Goal: Task Accomplishment & Management: Complete application form

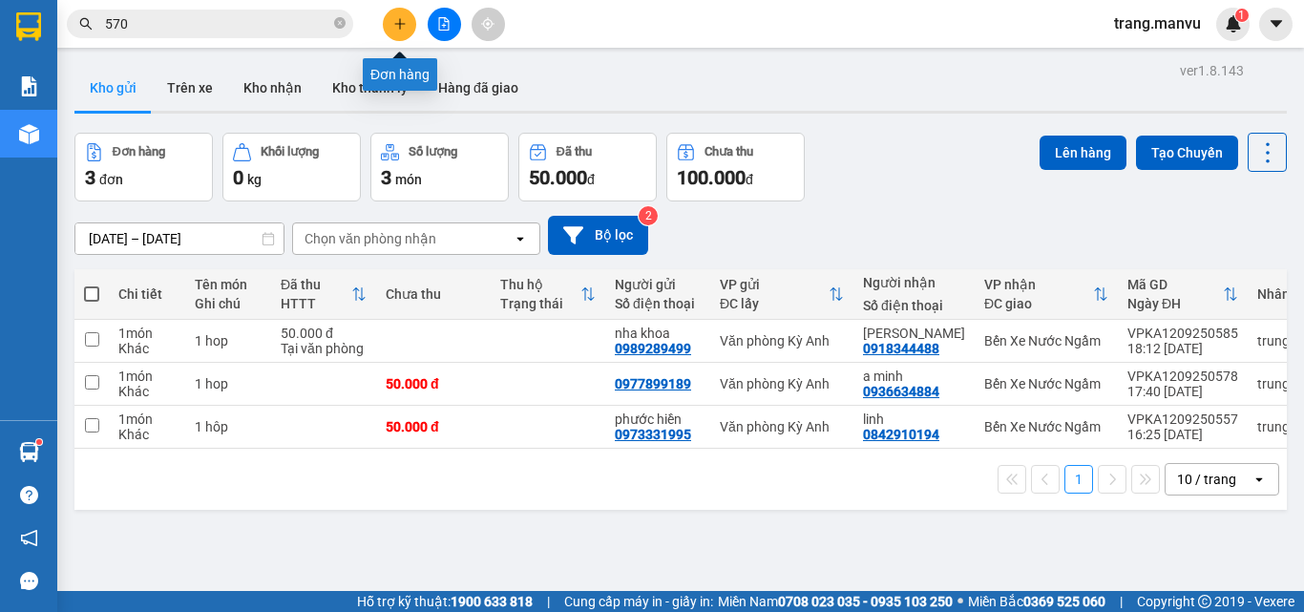
click at [400, 21] on icon "plus" at bounding box center [399, 23] width 1 height 10
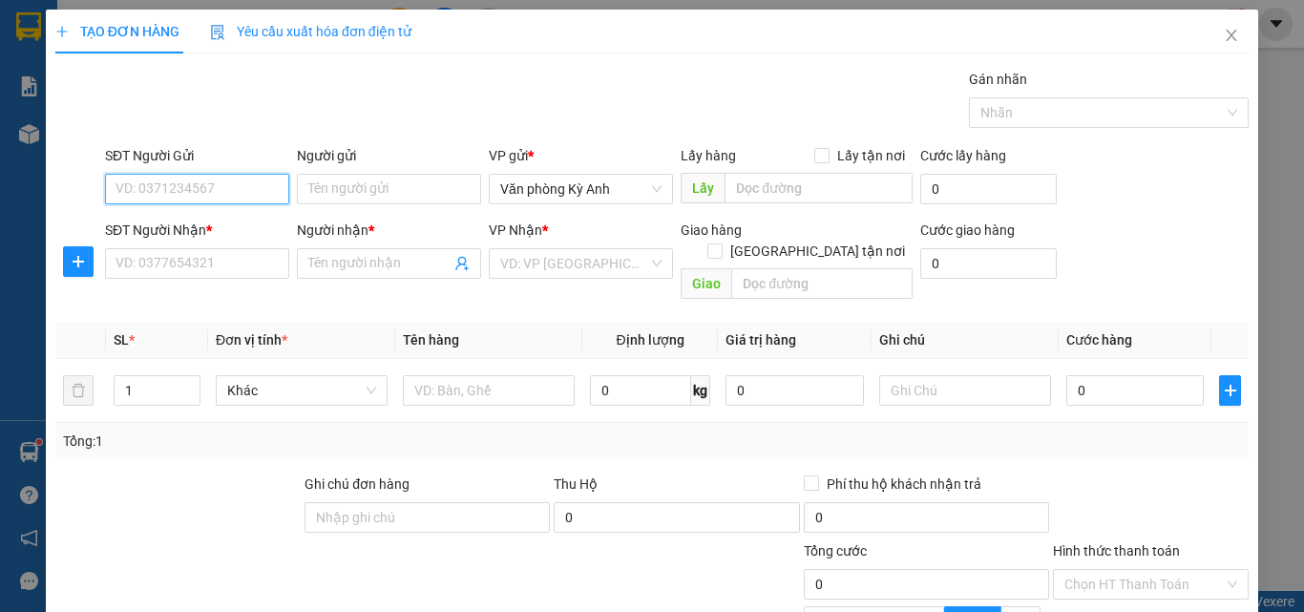
click at [256, 190] on input "SĐT Người Gửi" at bounding box center [197, 189] width 184 height 31
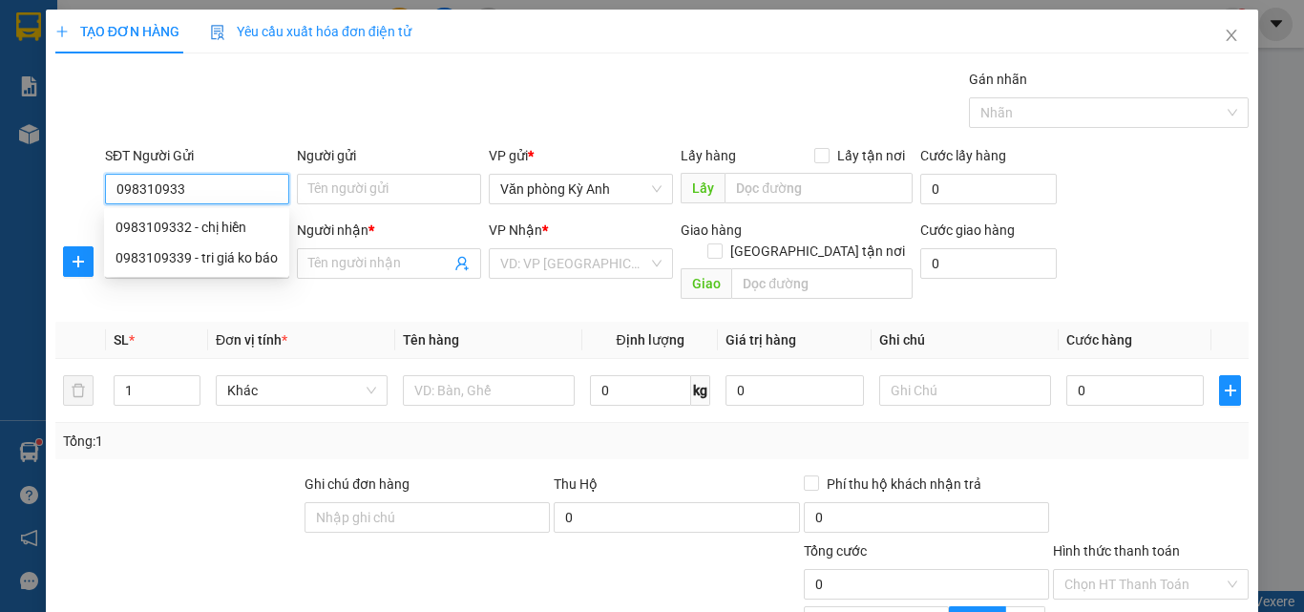
type input "0983109332"
click at [241, 233] on div "0983109332 - chị hiền" at bounding box center [194, 227] width 159 height 21
type input "chị hiền"
type input "0983109332"
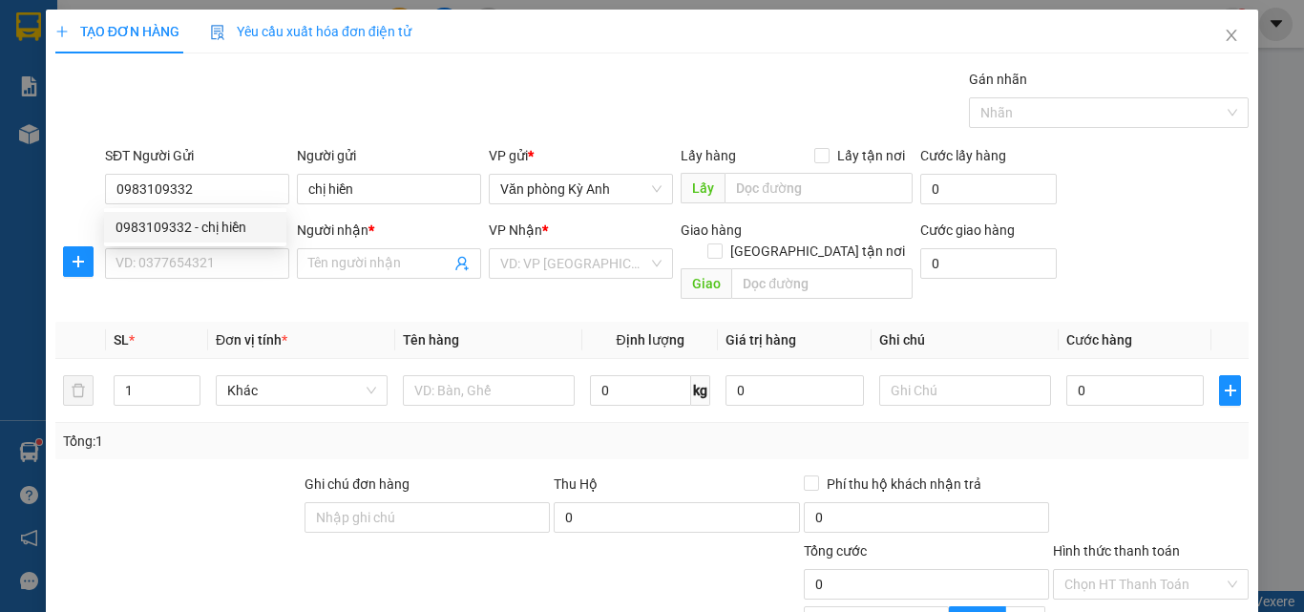
click at [225, 280] on div "SĐT Người Nhận * VD: 0377654321" at bounding box center [197, 253] width 184 height 67
click at [223, 266] on input "SĐT Người Nhận *" at bounding box center [197, 263] width 184 height 31
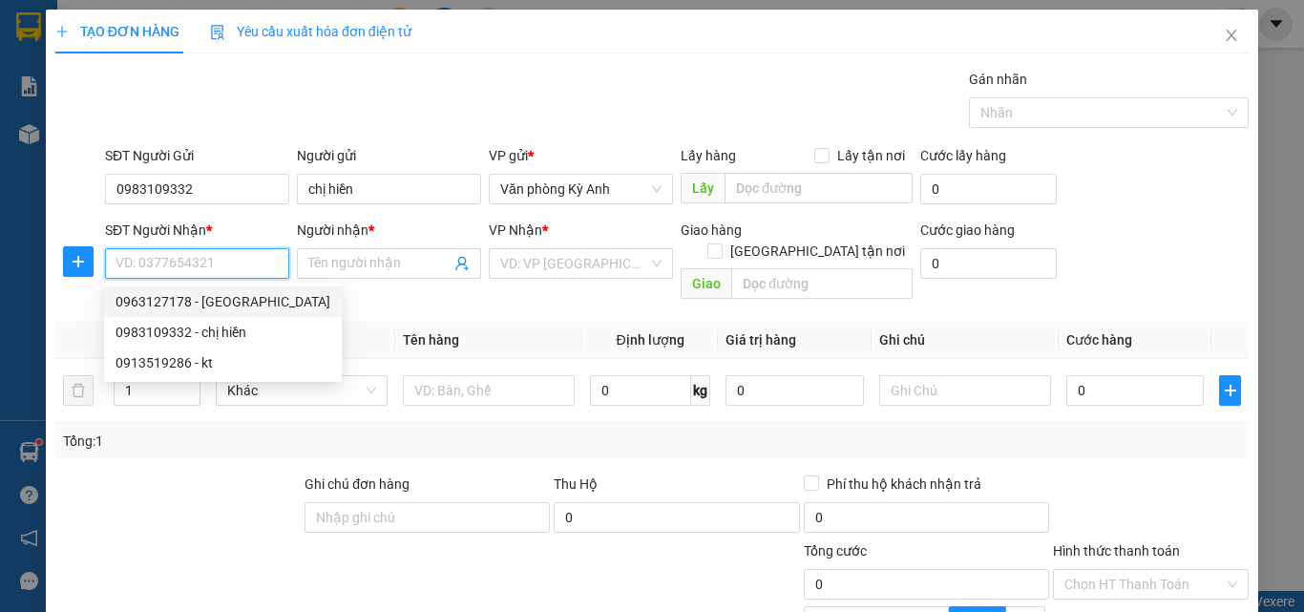
click at [220, 305] on div "0963127178 - [GEOGRAPHIC_DATA]" at bounding box center [222, 301] width 215 height 21
type input "0963127178"
type input "hong anh"
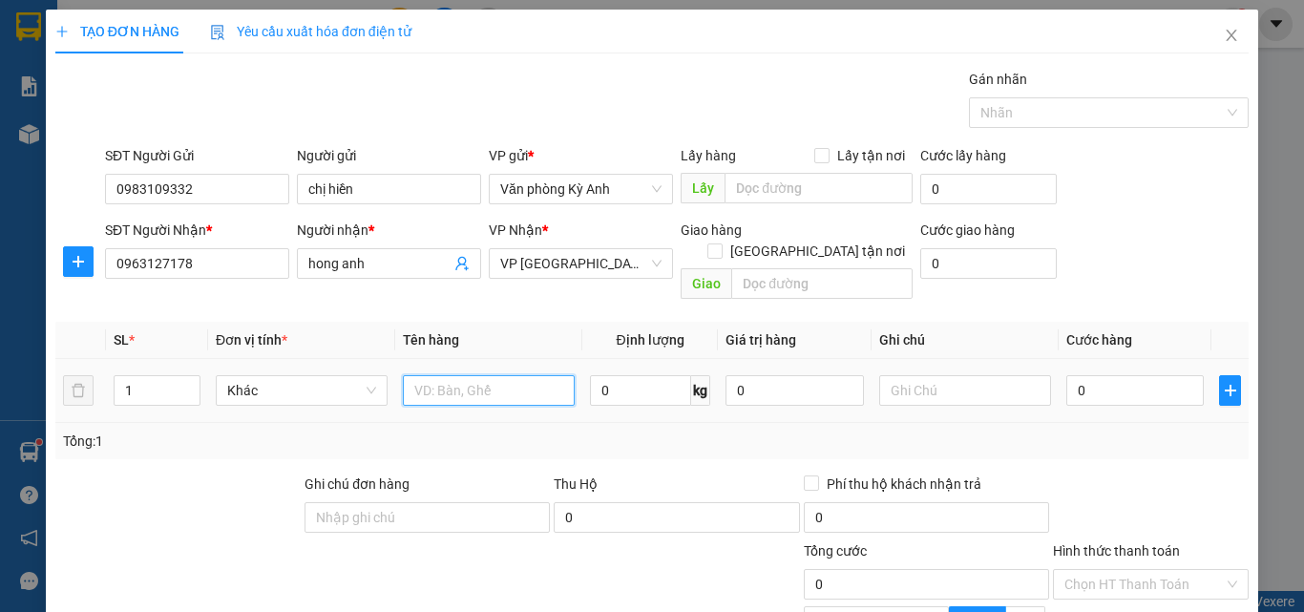
click at [485, 375] on input "text" at bounding box center [489, 390] width 172 height 31
type input "1 xop"
click at [1066, 375] on input "0" at bounding box center [1134, 390] width 137 height 31
type input "5"
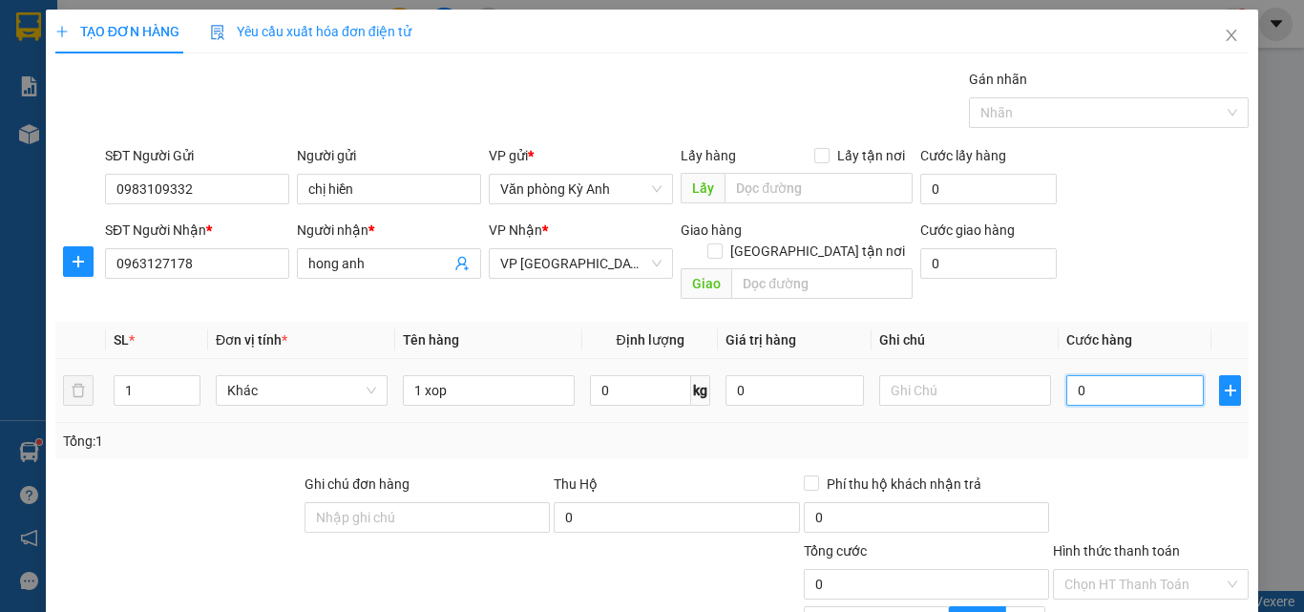
type input "5"
type input "50"
type input "500"
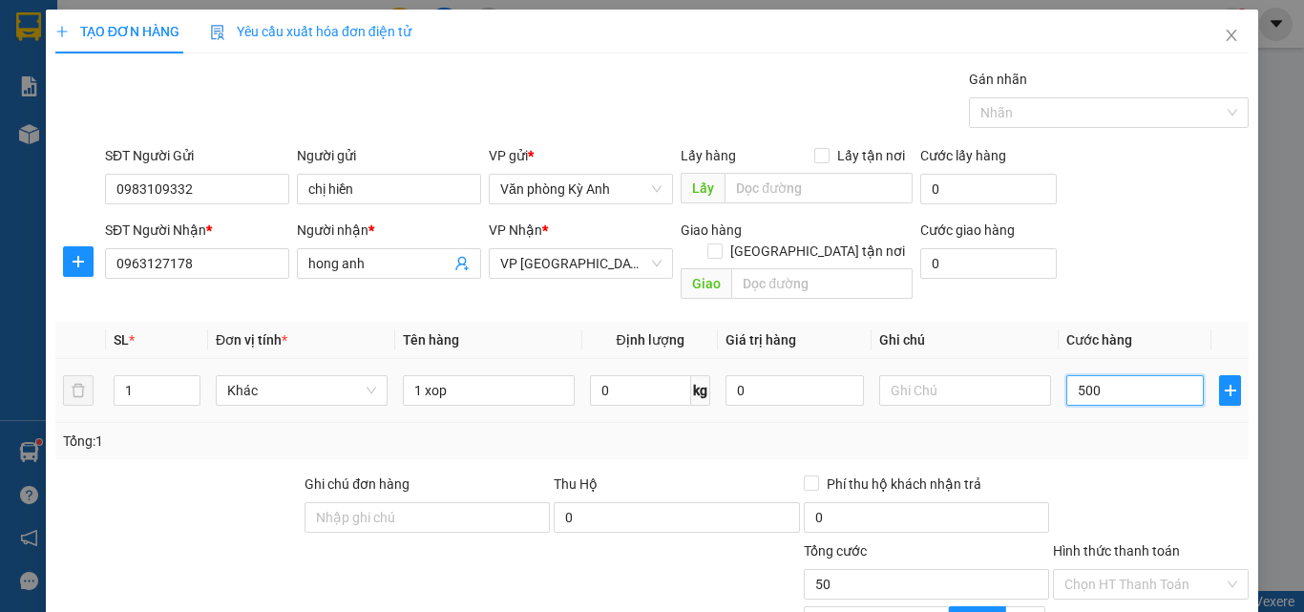
type input "500"
type input "5.000"
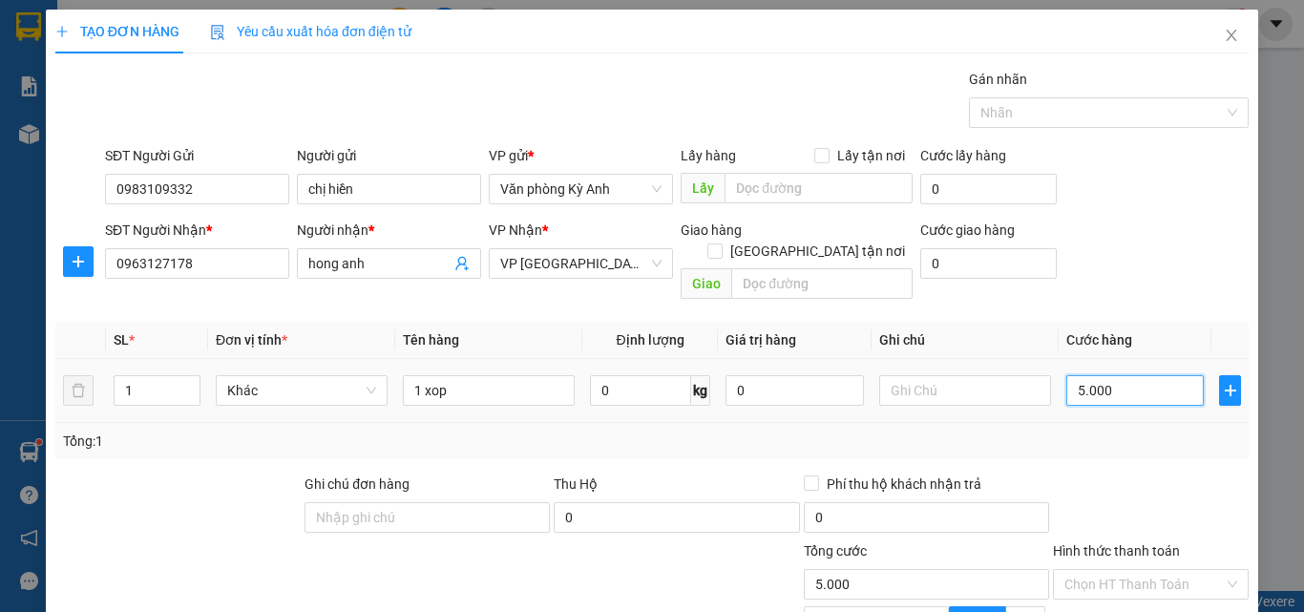
type input "50.000"
type input "500.000"
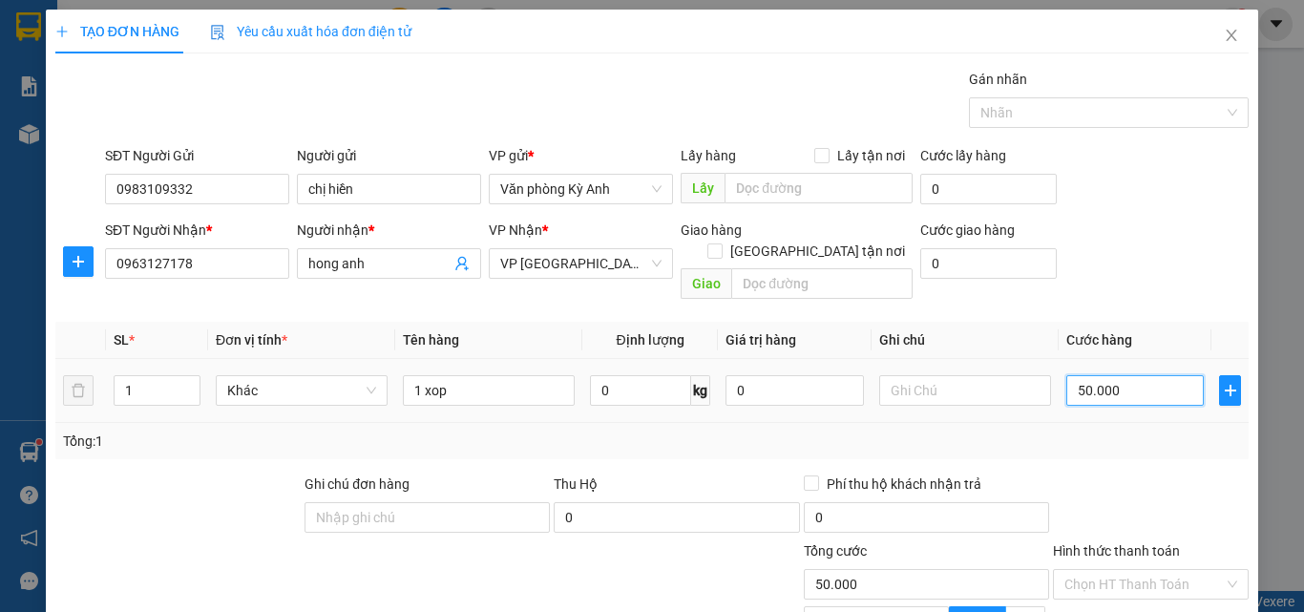
type input "500.000"
type input "50.000"
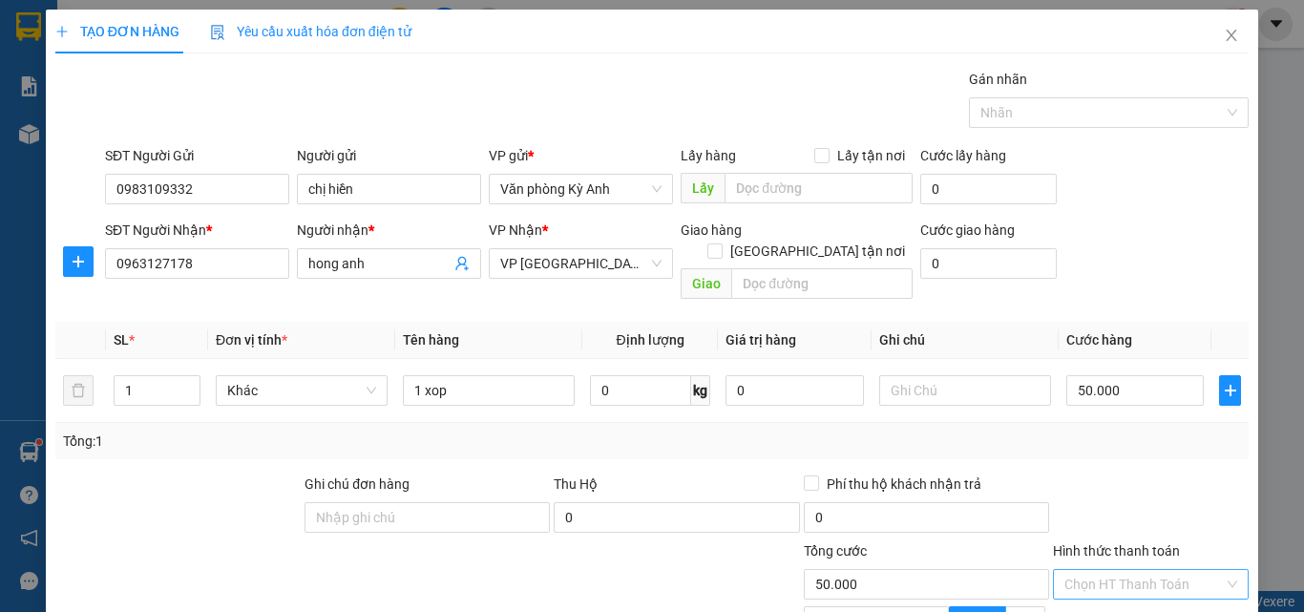
click at [1101, 570] on input "Hình thức thanh toán" at bounding box center [1143, 584] width 159 height 29
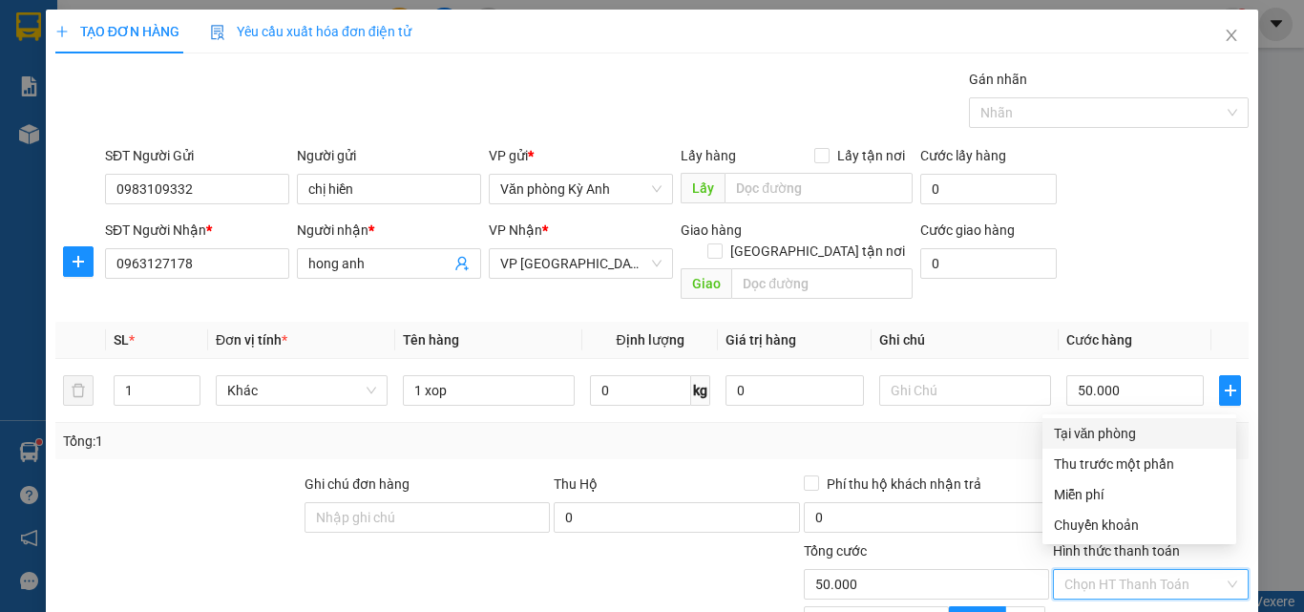
click at [1103, 435] on div "Tại văn phòng" at bounding box center [1139, 433] width 171 height 21
type input "0"
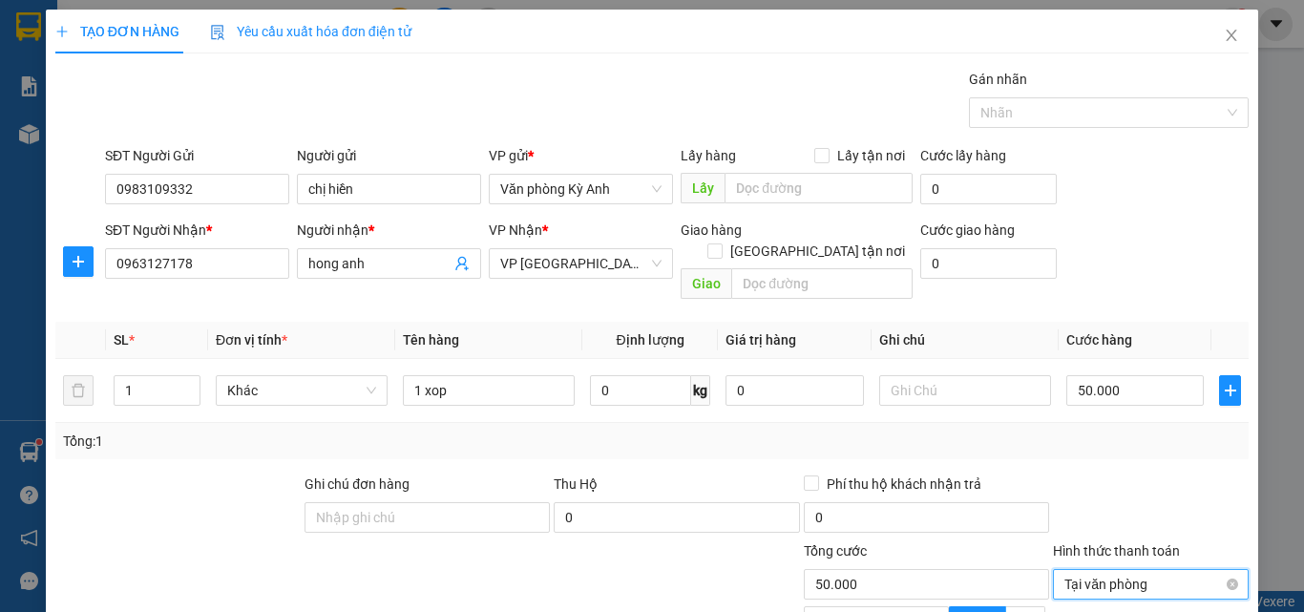
scroll to position [192, 0]
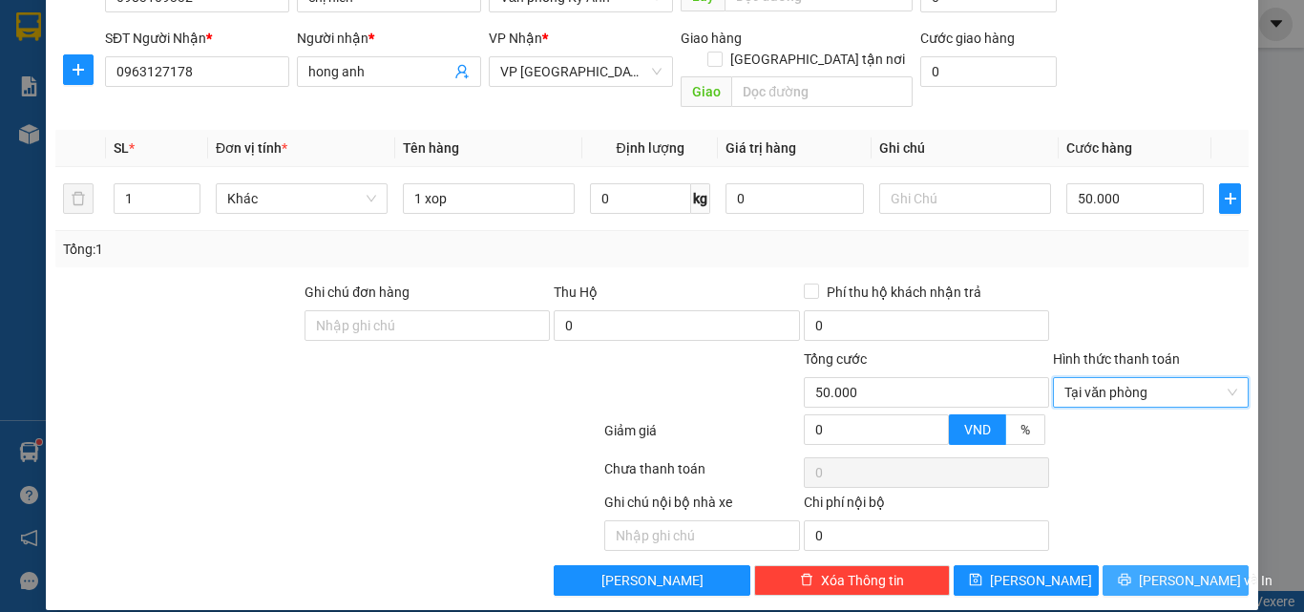
click at [1131, 573] on icon "printer" at bounding box center [1124, 579] width 13 height 13
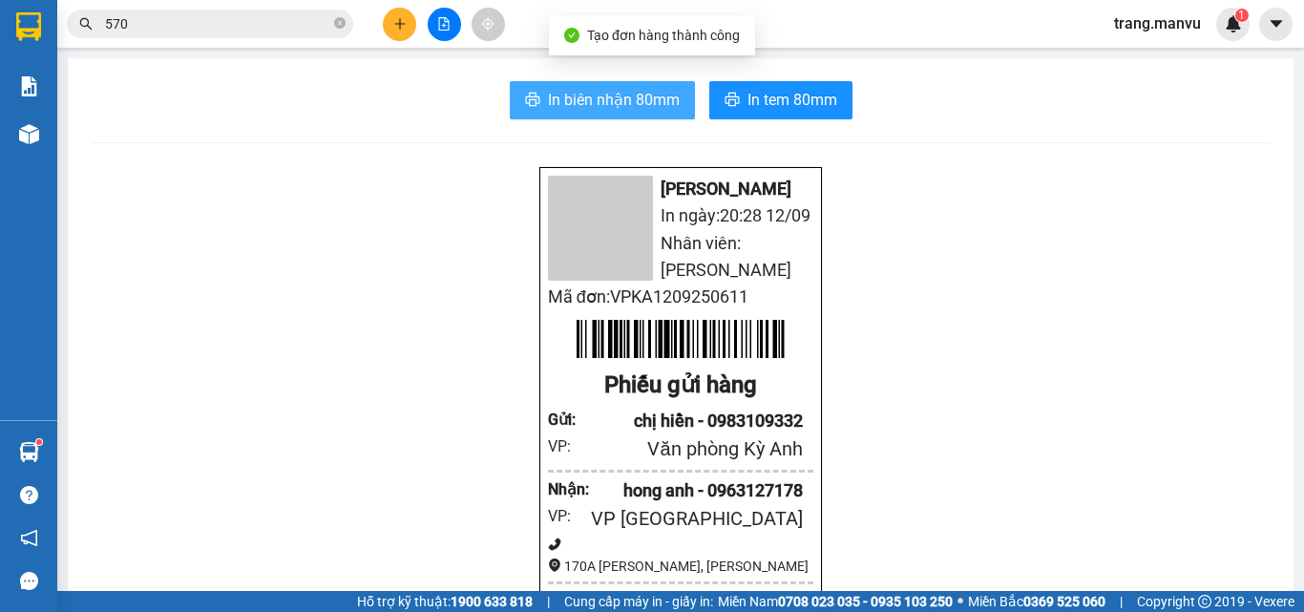
click at [642, 94] on span "In biên nhận 80mm" at bounding box center [614, 100] width 132 height 24
